Goal: Navigation & Orientation: Understand site structure

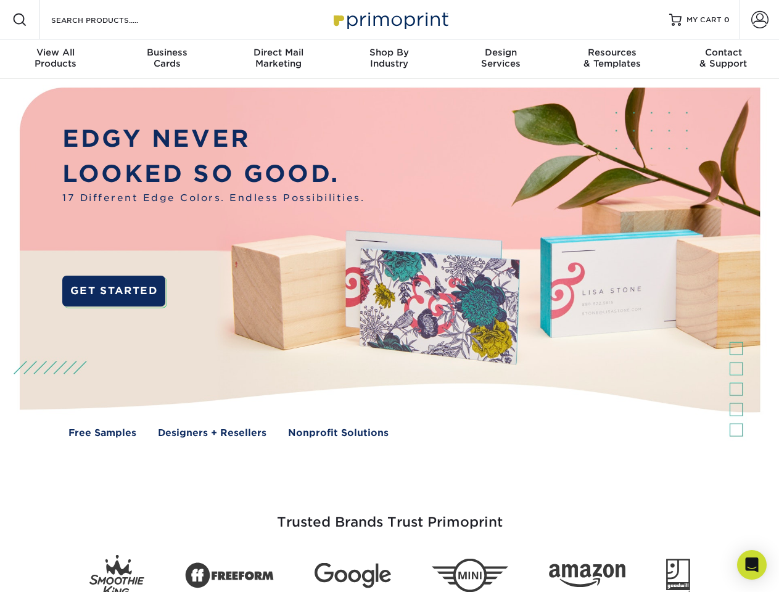
click at [389, 296] on img at bounding box center [389, 272] width 771 height 386
click at [20, 20] on span at bounding box center [19, 19] width 15 height 15
click at [759, 20] on span at bounding box center [759, 19] width 17 height 17
click at [56, 59] on div "View All Products" at bounding box center [55, 58] width 111 height 22
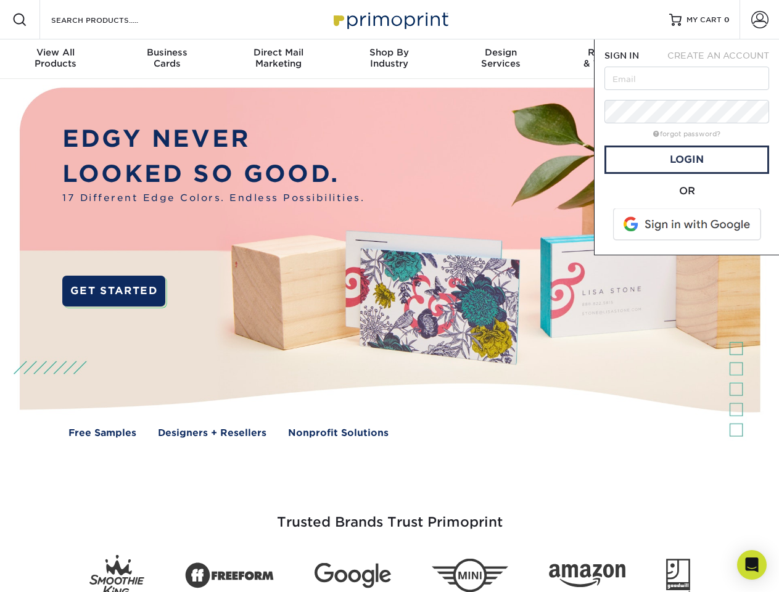
click at [167, 59] on div "Business Cards" at bounding box center [166, 58] width 111 height 22
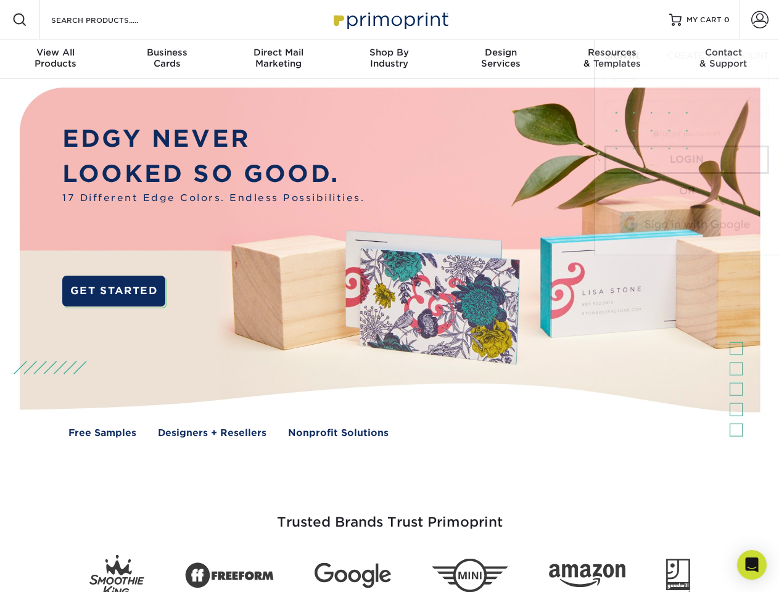
click at [278, 59] on div "Direct Mail Marketing" at bounding box center [278, 58] width 111 height 22
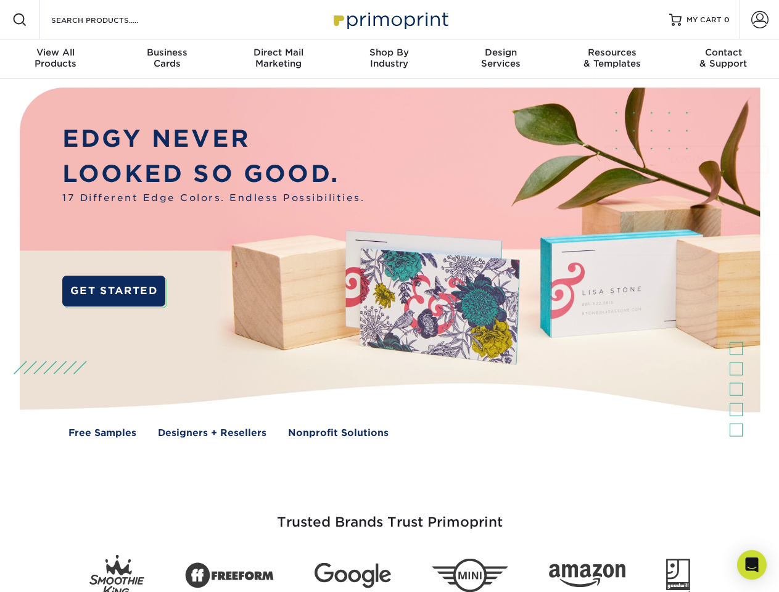
click at [389, 59] on div "Shop By Industry" at bounding box center [389, 58] width 111 height 22
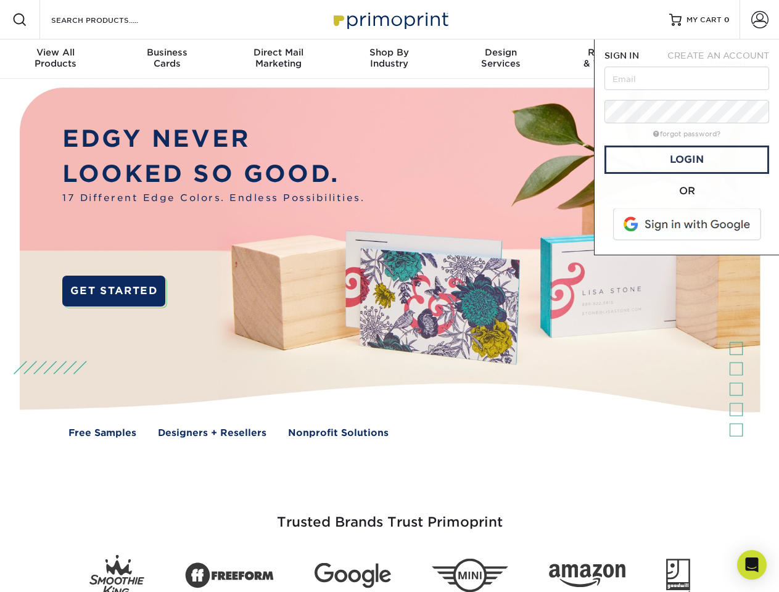
click at [501, 59] on div "Design Services" at bounding box center [500, 58] width 111 height 22
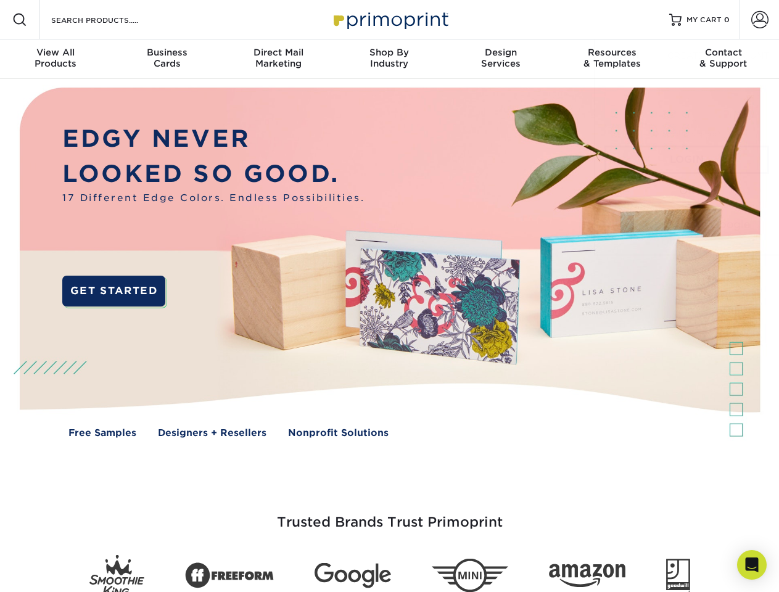
click at [612, 59] on span "SIGN IN" at bounding box center [622, 56] width 35 height 10
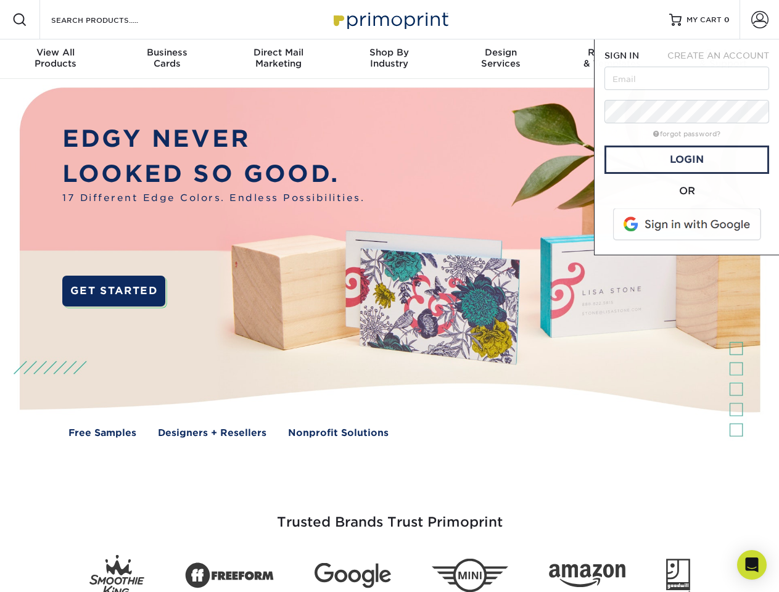
click at [724, 59] on div "Contact & Support" at bounding box center [723, 58] width 111 height 22
